Goal: Transaction & Acquisition: Download file/media

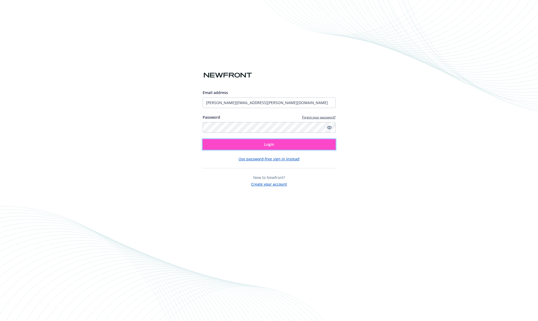
click at [250, 142] on button "Login" at bounding box center [269, 144] width 133 height 11
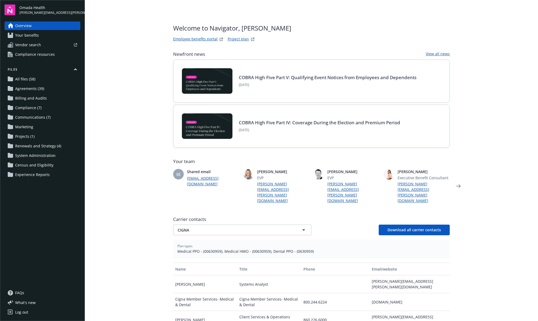
click at [33, 77] on span "All files (58)" at bounding box center [25, 79] width 20 height 9
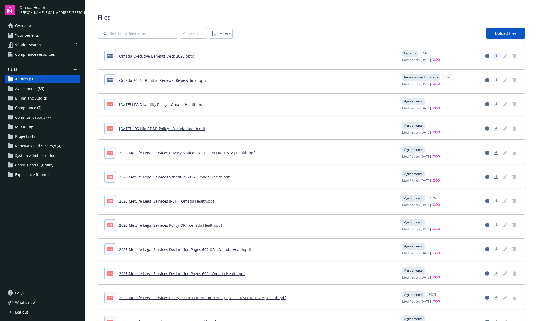
click at [494, 57] on icon "Download document" at bounding box center [496, 56] width 4 height 4
